Goal: Find specific page/section: Find specific page/section

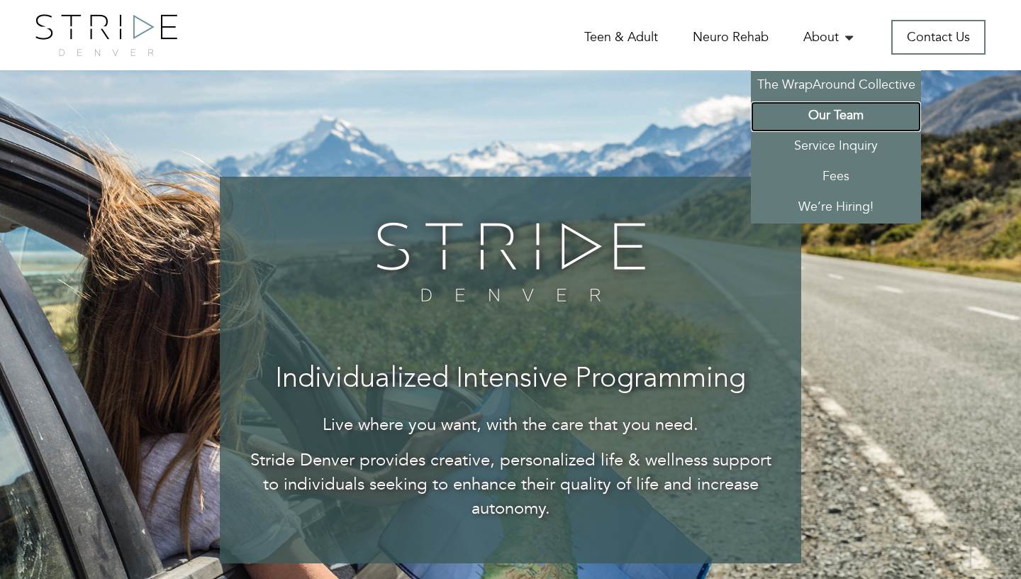
click at [837, 119] on link "Our Team" at bounding box center [836, 116] width 170 height 30
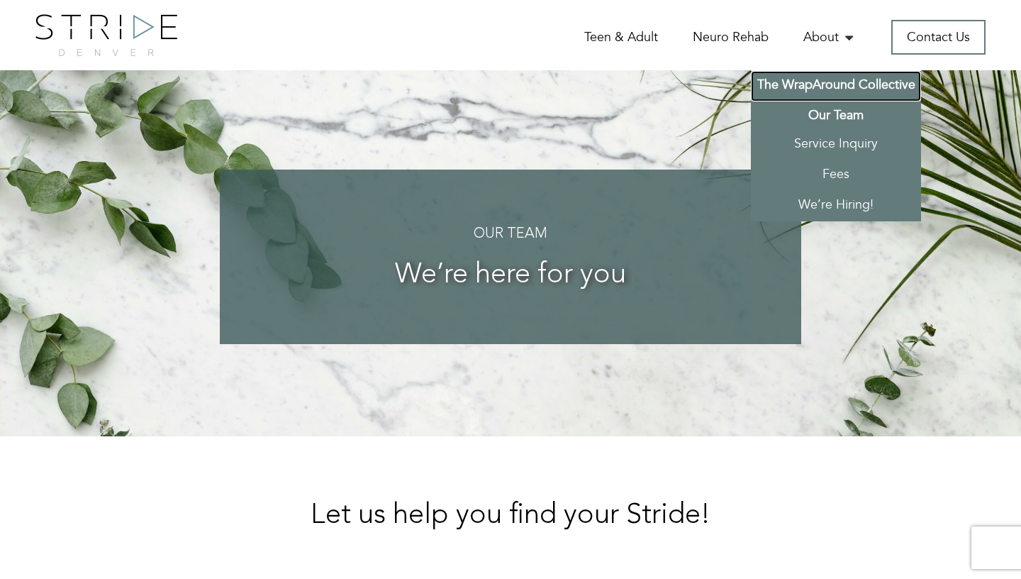
click at [820, 85] on link "The WrapAround Collective" at bounding box center [836, 86] width 170 height 30
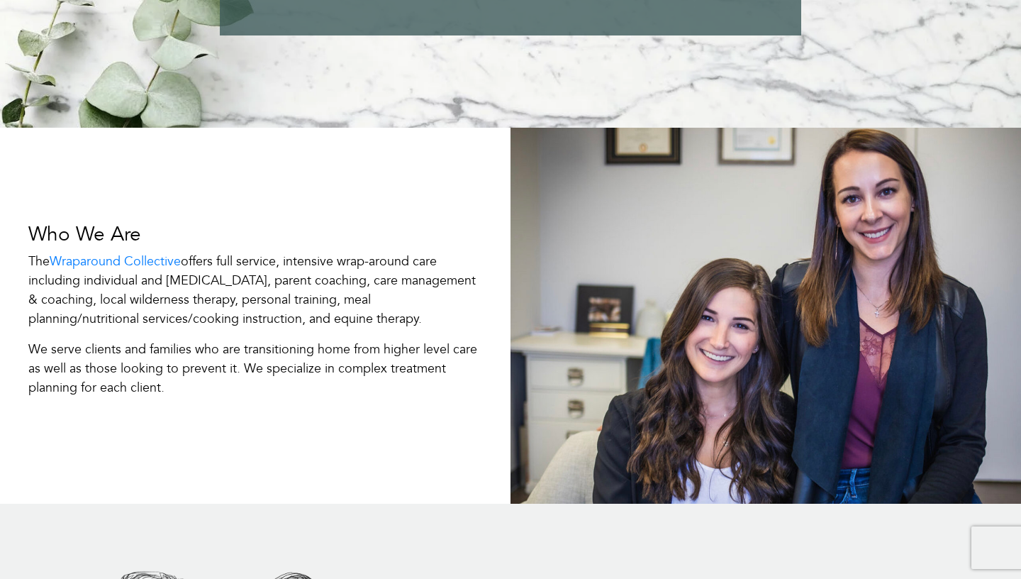
scroll to position [275, 0]
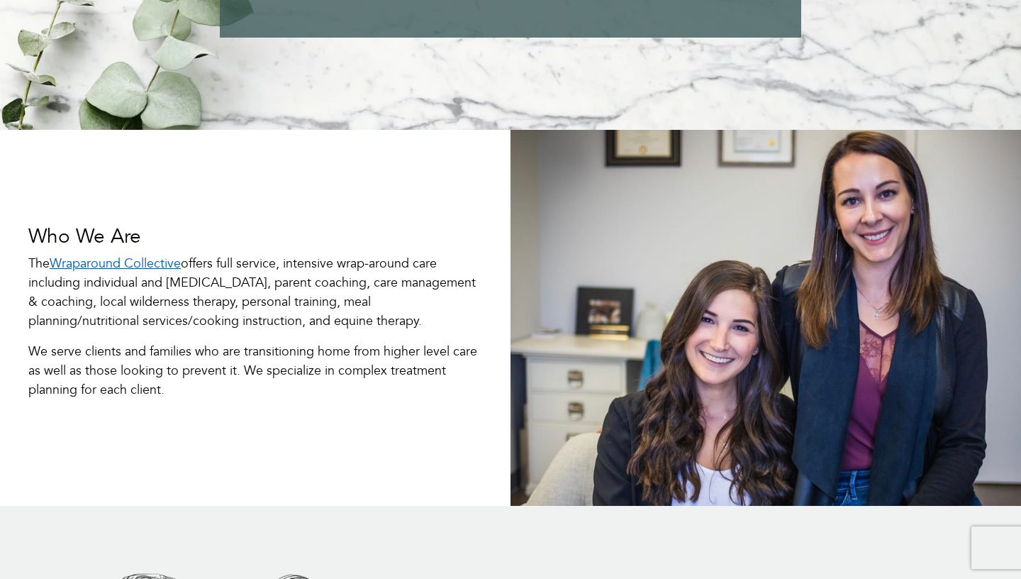
click at [144, 258] on link "Wraparound Collective" at bounding box center [115, 264] width 131 height 18
